Goal: Task Accomplishment & Management: Use online tool/utility

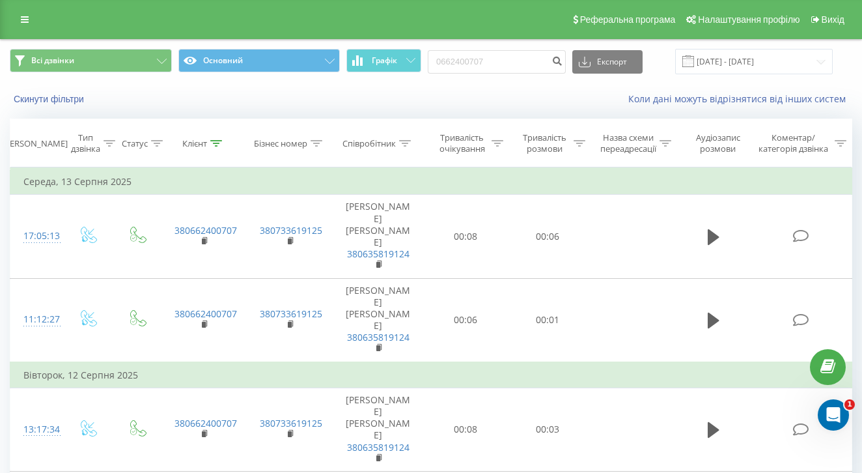
click at [312, 2] on div "Реферальна програма Налаштування профілю Вихід" at bounding box center [431, 19] width 862 height 39
click at [24, 29] on link at bounding box center [24, 19] width 23 height 18
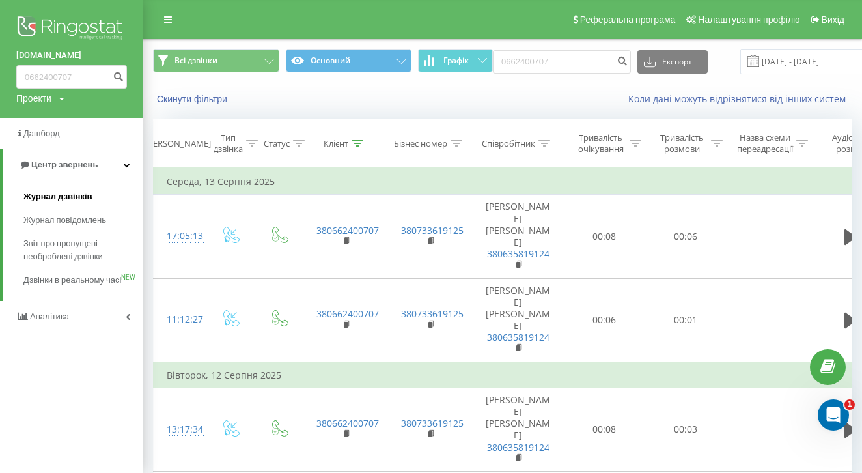
click at [69, 191] on span "Журнал дзвінків" at bounding box center [57, 196] width 69 height 13
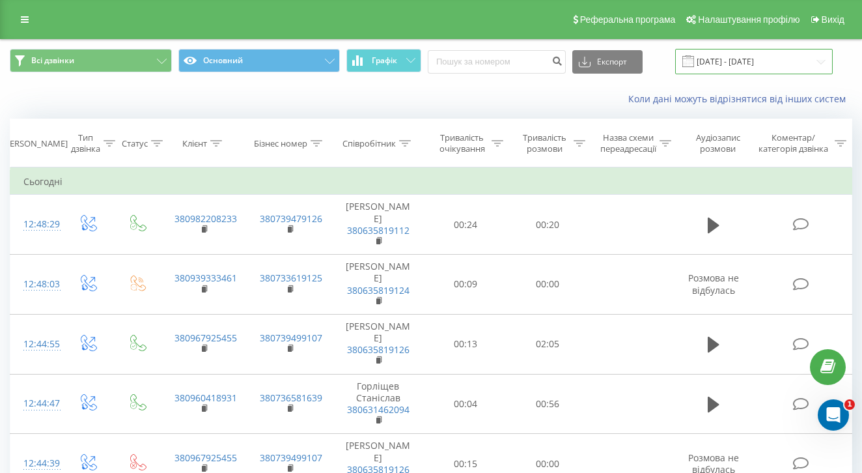
click at [731, 64] on input "[DATE] - [DATE]" at bounding box center [754, 61] width 158 height 25
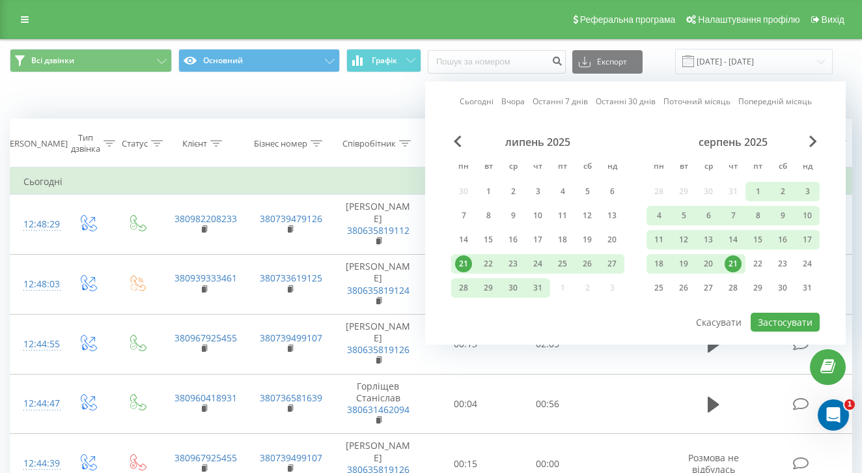
click at [477, 107] on link "Сьогодні" at bounding box center [477, 101] width 34 height 12
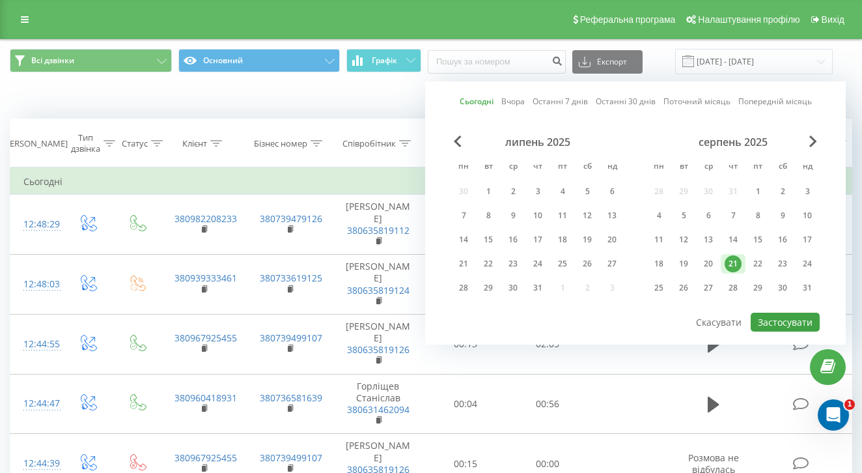
click at [762, 331] on button "Застосувати" at bounding box center [785, 322] width 69 height 19
type input "[DATE] - [DATE]"
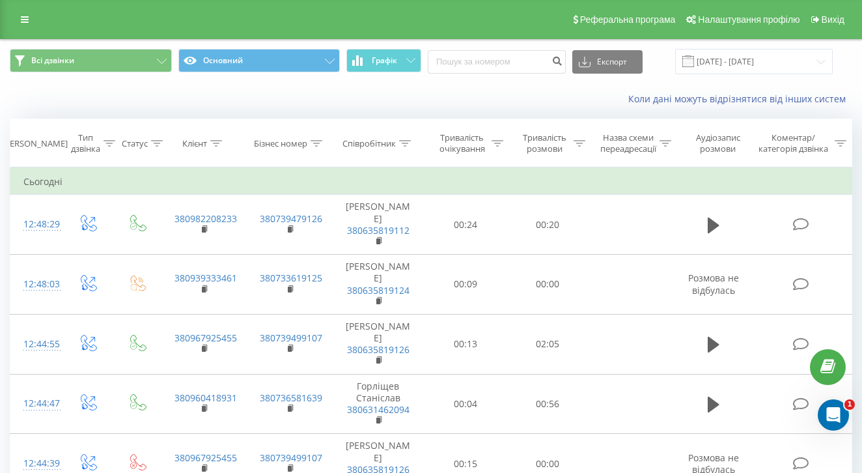
click at [403, 147] on icon at bounding box center [405, 143] width 12 height 7
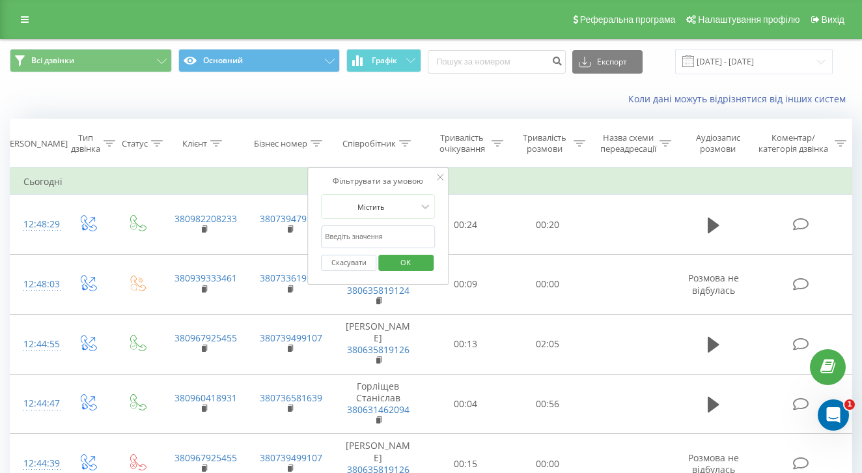
click at [393, 247] on input "text" at bounding box center [378, 236] width 115 height 23
type input "влас"
drag, startPoint x: 395, startPoint y: 259, endPoint x: 398, endPoint y: 272, distance: 13.4
click at [391, 272] on span "OK" at bounding box center [405, 262] width 36 height 20
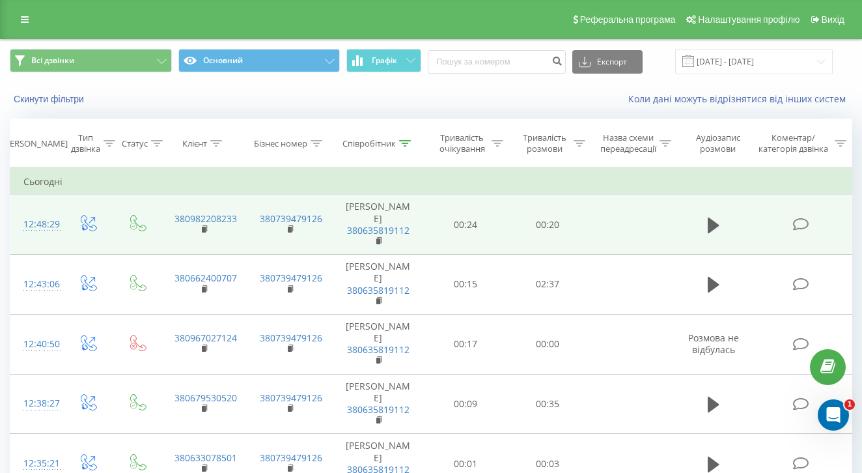
scroll to position [14, 0]
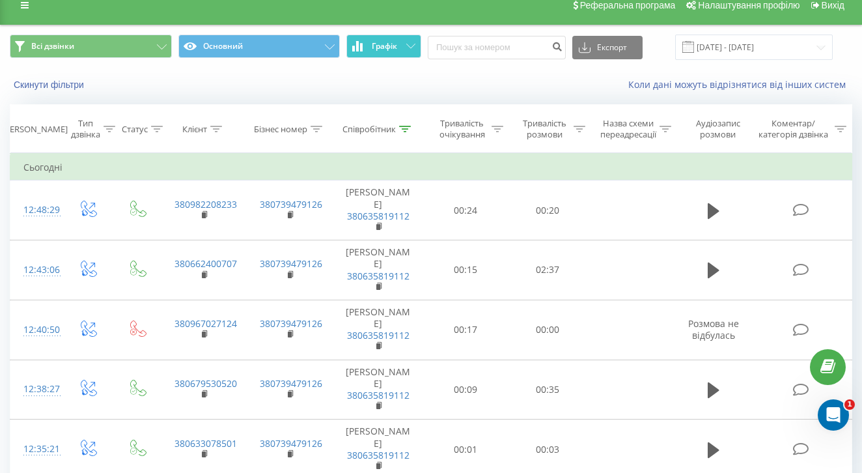
click at [376, 51] on span "Графік" at bounding box center [384, 46] width 25 height 9
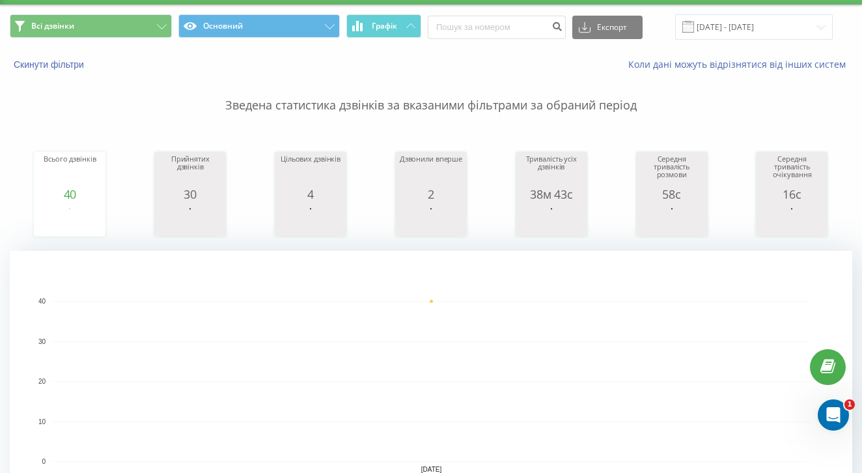
click at [236, 204] on div "Всього дзвінків 40 date totalCalls [DATE] [PHONE_NUMBER][DATE] Прийнятих дзвінк…" at bounding box center [431, 182] width 843 height 112
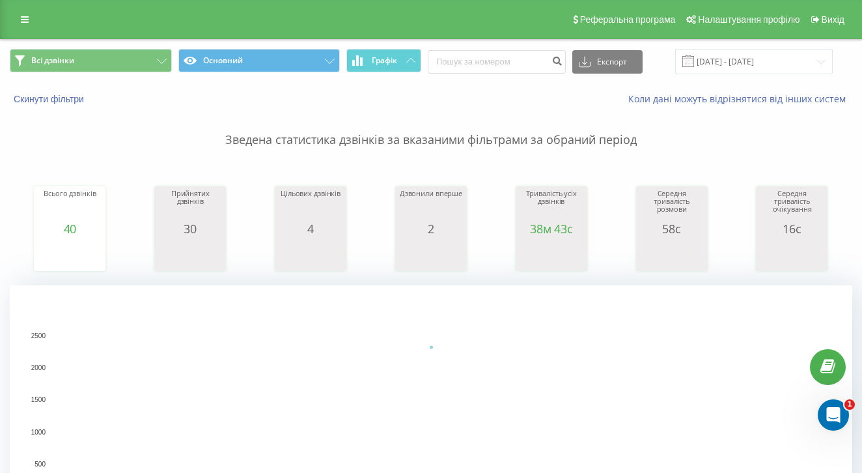
scroll to position [0, 0]
